Goal: Information Seeking & Learning: Learn about a topic

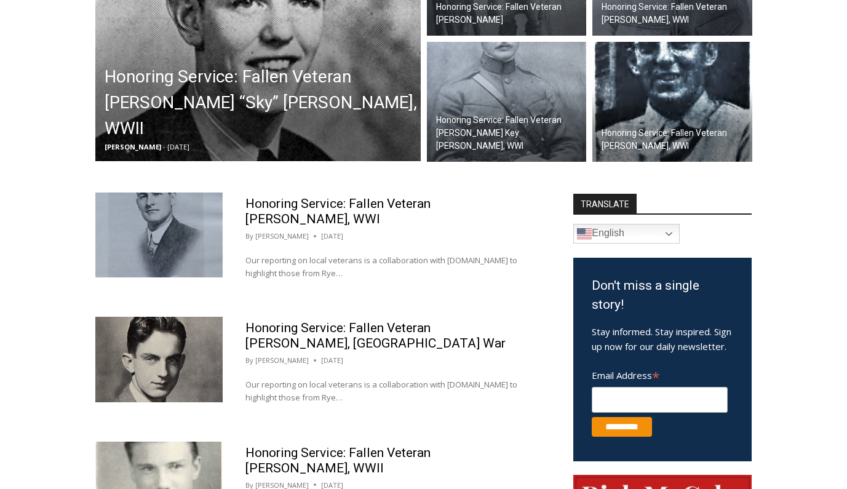
scroll to position [879, 0]
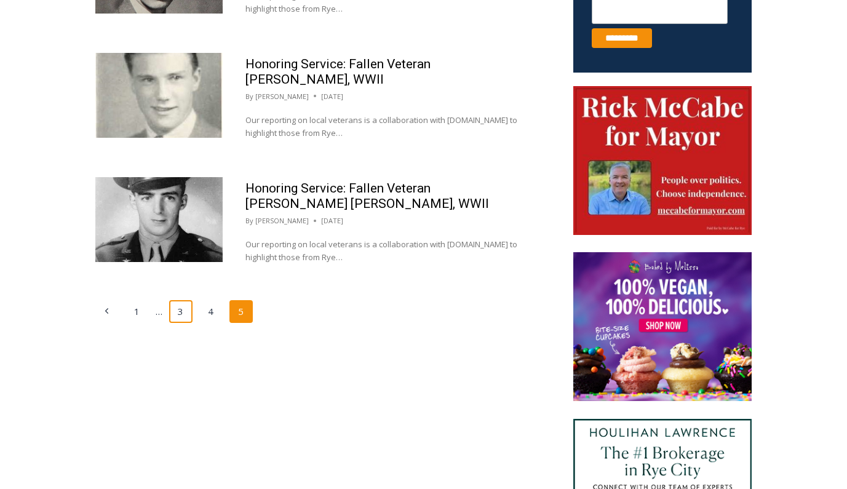
click at [190, 307] on link "3" at bounding box center [180, 311] width 23 height 23
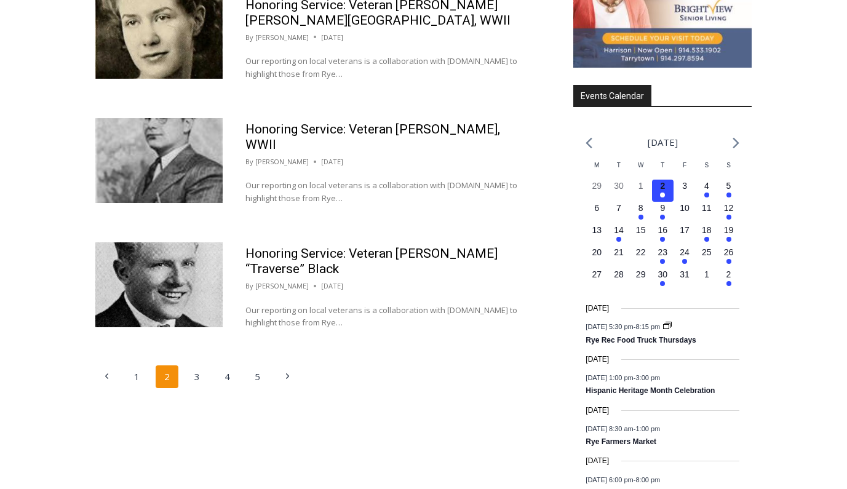
scroll to position [1601, 0]
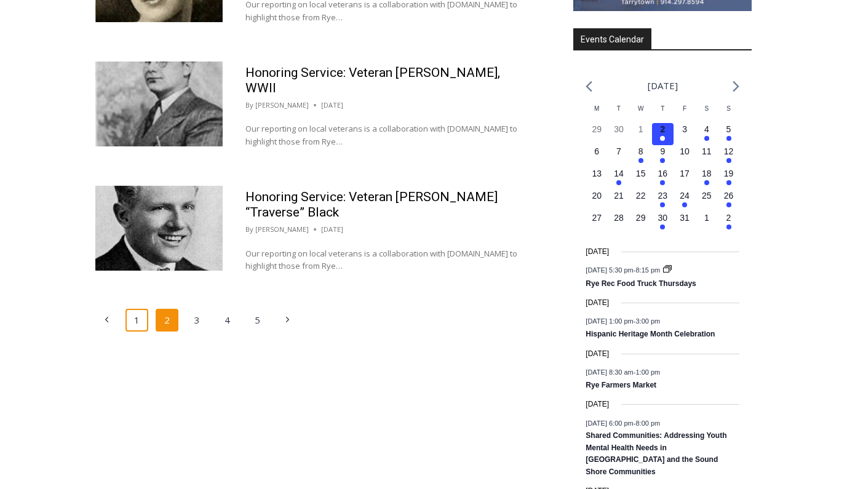
click at [136, 309] on link "1" at bounding box center [136, 320] width 23 height 23
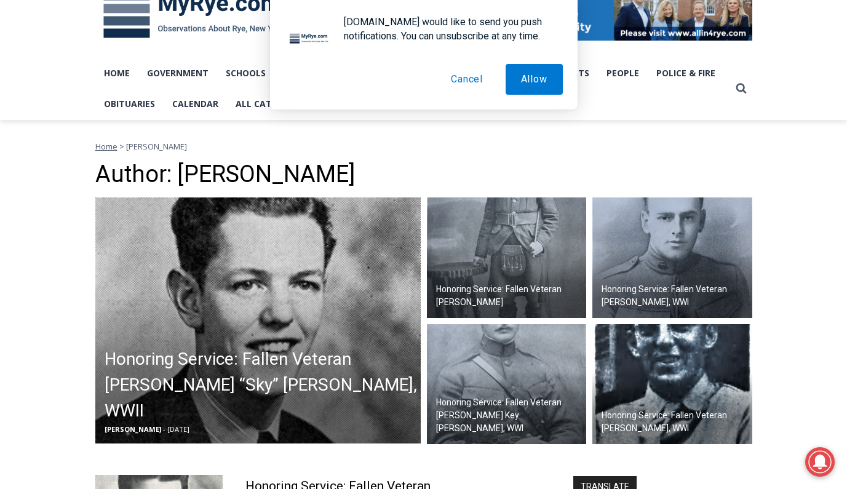
scroll to position [445, 0]
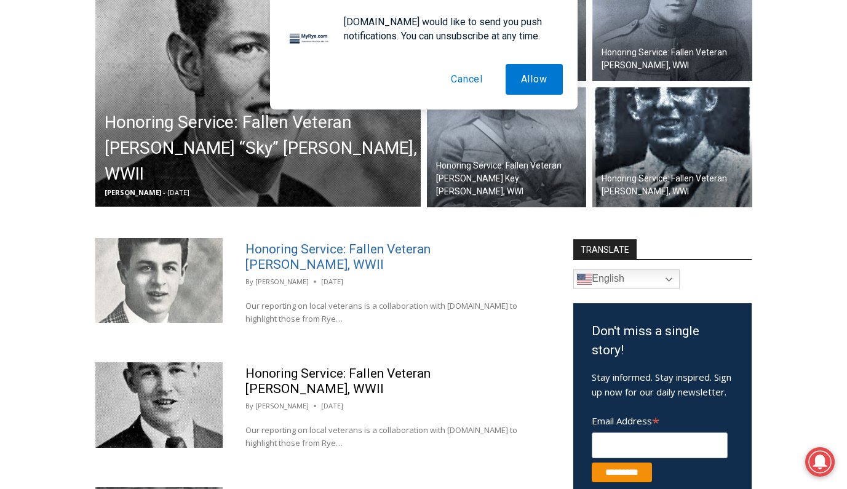
click at [292, 256] on link "Honoring Service: Fallen Veteran John E. Bassett, WWII" at bounding box center [337, 257] width 185 height 30
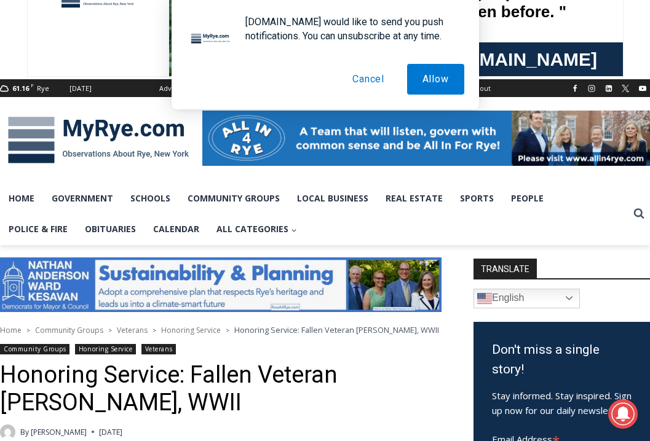
click at [502, 0] on div "MyRye.com would like to send you push notifications. You can unsubscribe at any…" at bounding box center [325, 54] width 650 height 109
